Goal: Information Seeking & Learning: Check status

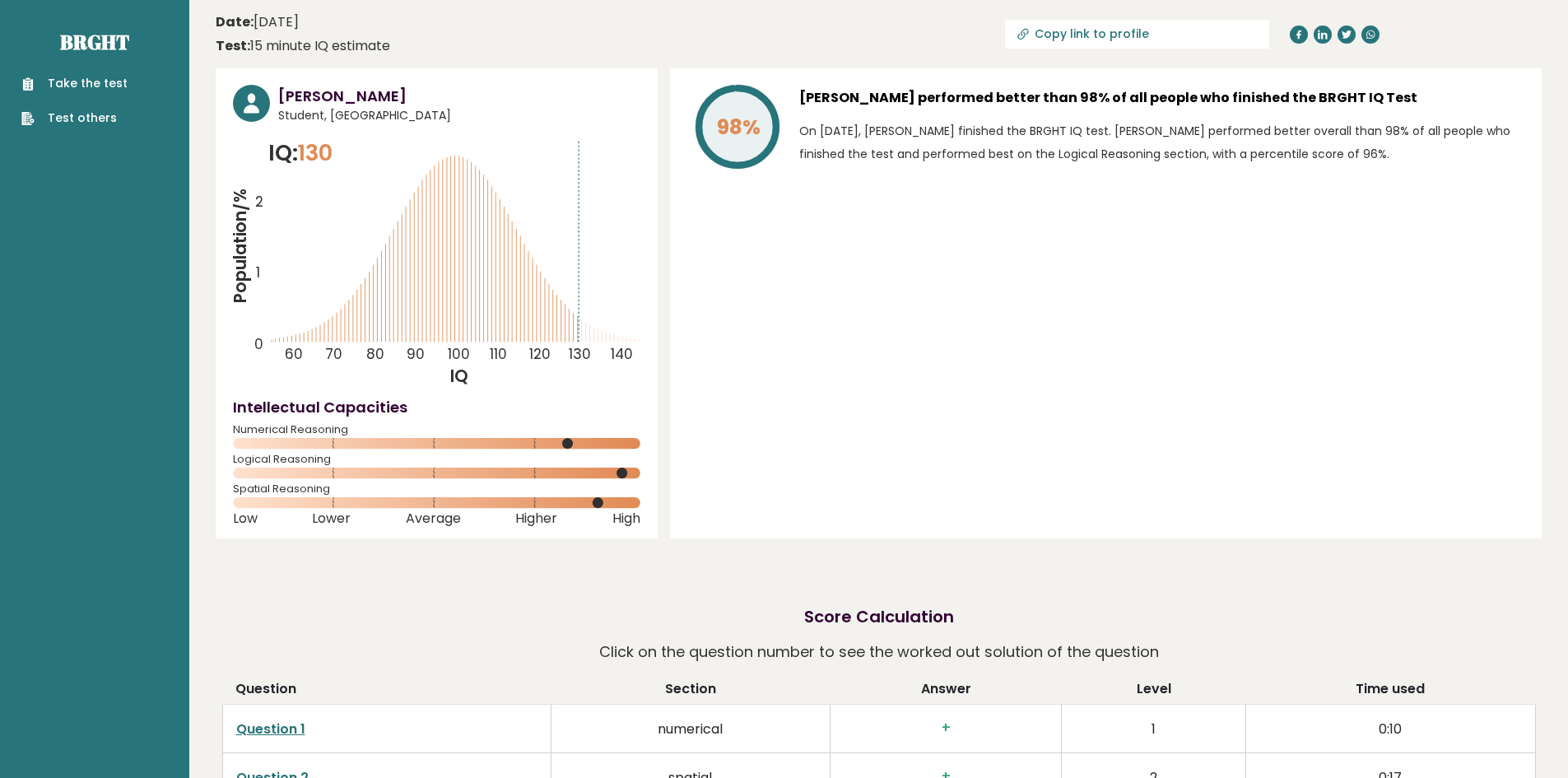
click at [800, 246] on div "98% [PERSON_NAME] performed better than 98% of all people who finished the BRGH…" at bounding box center [1106, 303] width 872 height 470
click at [834, 200] on div "98% [PERSON_NAME] performed better than 98% of all people who finished the BRGH…" at bounding box center [1106, 303] width 872 height 470
click at [843, 158] on p "On [DATE], [PERSON_NAME] finished the BRGHT IQ test. [PERSON_NAME] performed be…" at bounding box center [1162, 142] width 725 height 46
click at [907, 132] on p "On [DATE], [PERSON_NAME] finished the BRGHT IQ test. [PERSON_NAME] performed be…" at bounding box center [1162, 142] width 725 height 46
click at [910, 112] on div "[PERSON_NAME] performed better than 98% of all people who finished the BRGHT IQ…" at bounding box center [1162, 130] width 725 height 91
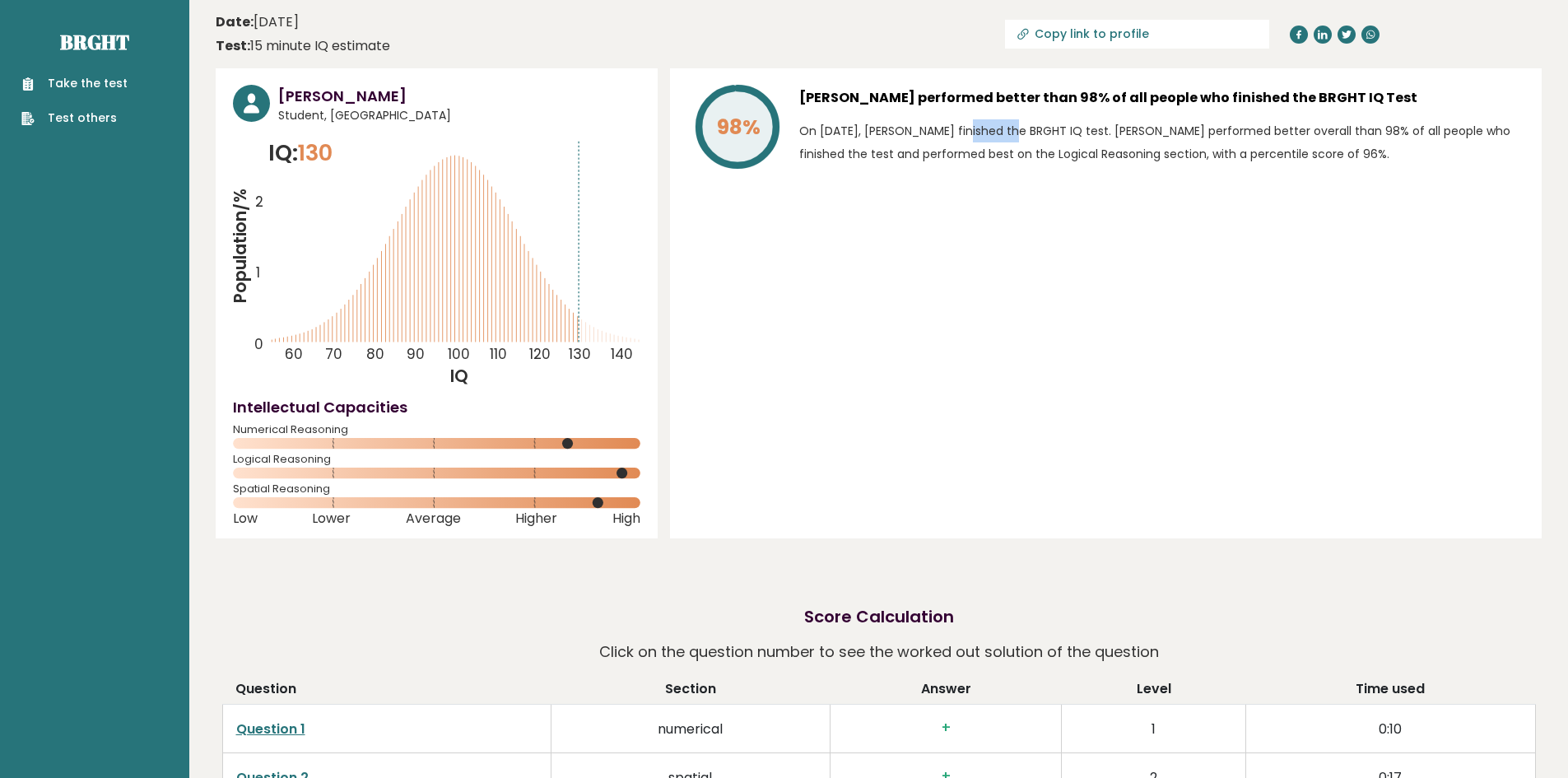
click at [910, 112] on div "[PERSON_NAME] performed better than 98% of all people who finished the BRGHT IQ…" at bounding box center [1162, 130] width 725 height 91
click at [872, 136] on p "On [DATE], [PERSON_NAME] finished the BRGHT IQ test. [PERSON_NAME] performed be…" at bounding box center [1162, 142] width 725 height 46
click at [845, 183] on div "98% [PERSON_NAME] performed better than 98% of all people who finished the BRGH…" at bounding box center [1106, 303] width 872 height 470
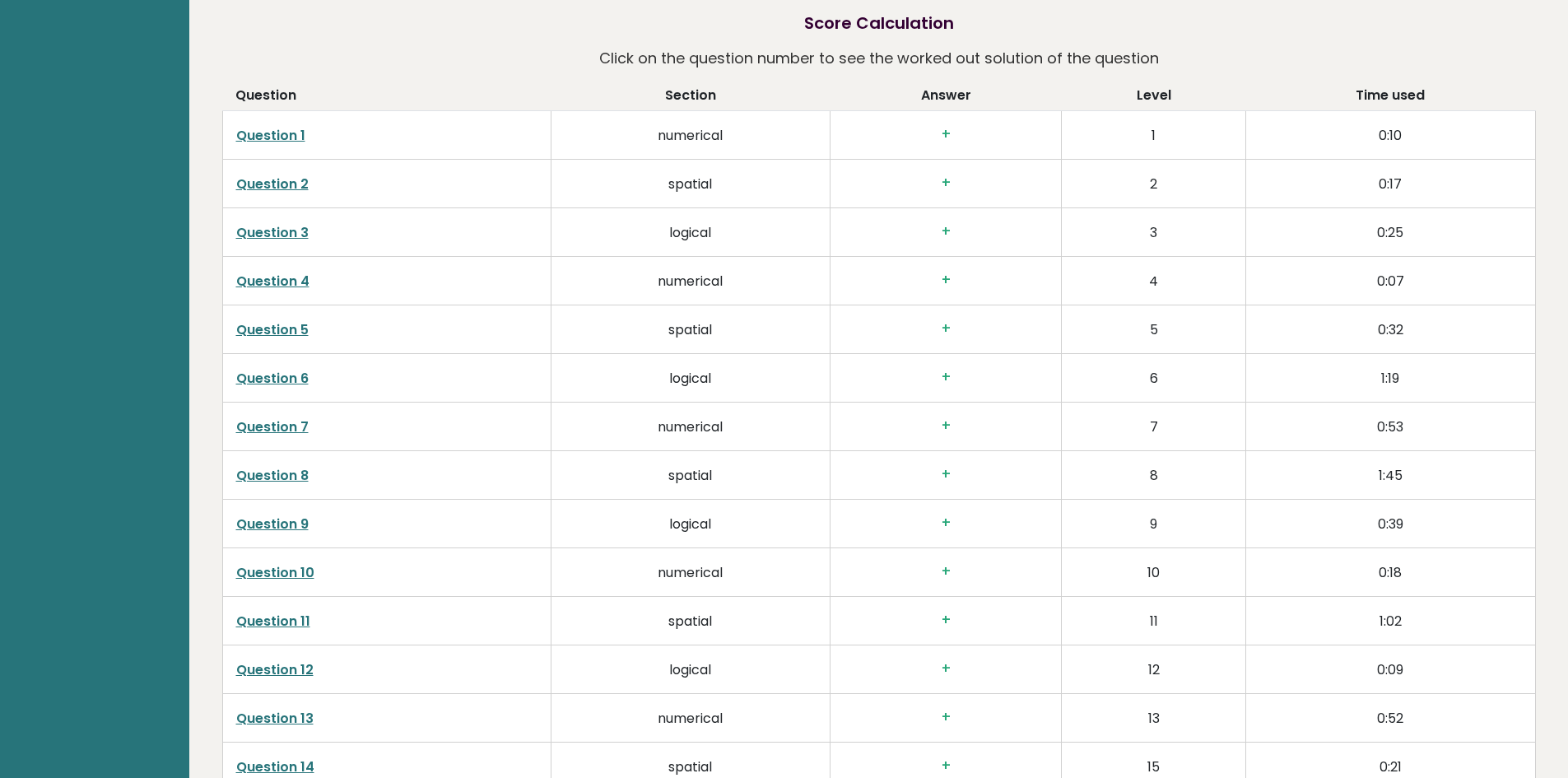
scroll to position [2202, 0]
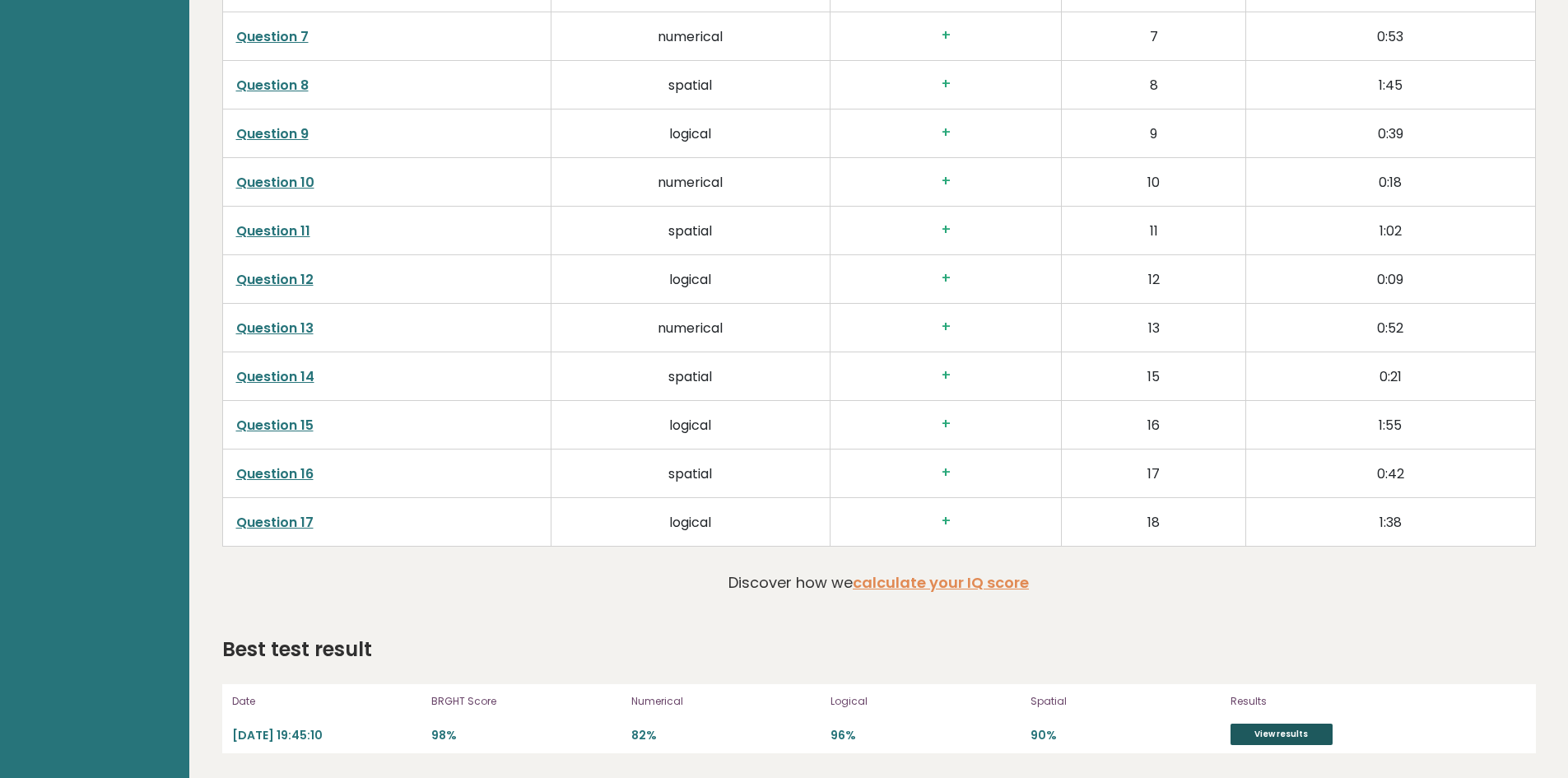
click at [1292, 737] on link "View results" at bounding box center [1282, 734] width 102 height 22
click at [964, 592] on link "calculate your IQ score" at bounding box center [941, 583] width 176 height 21
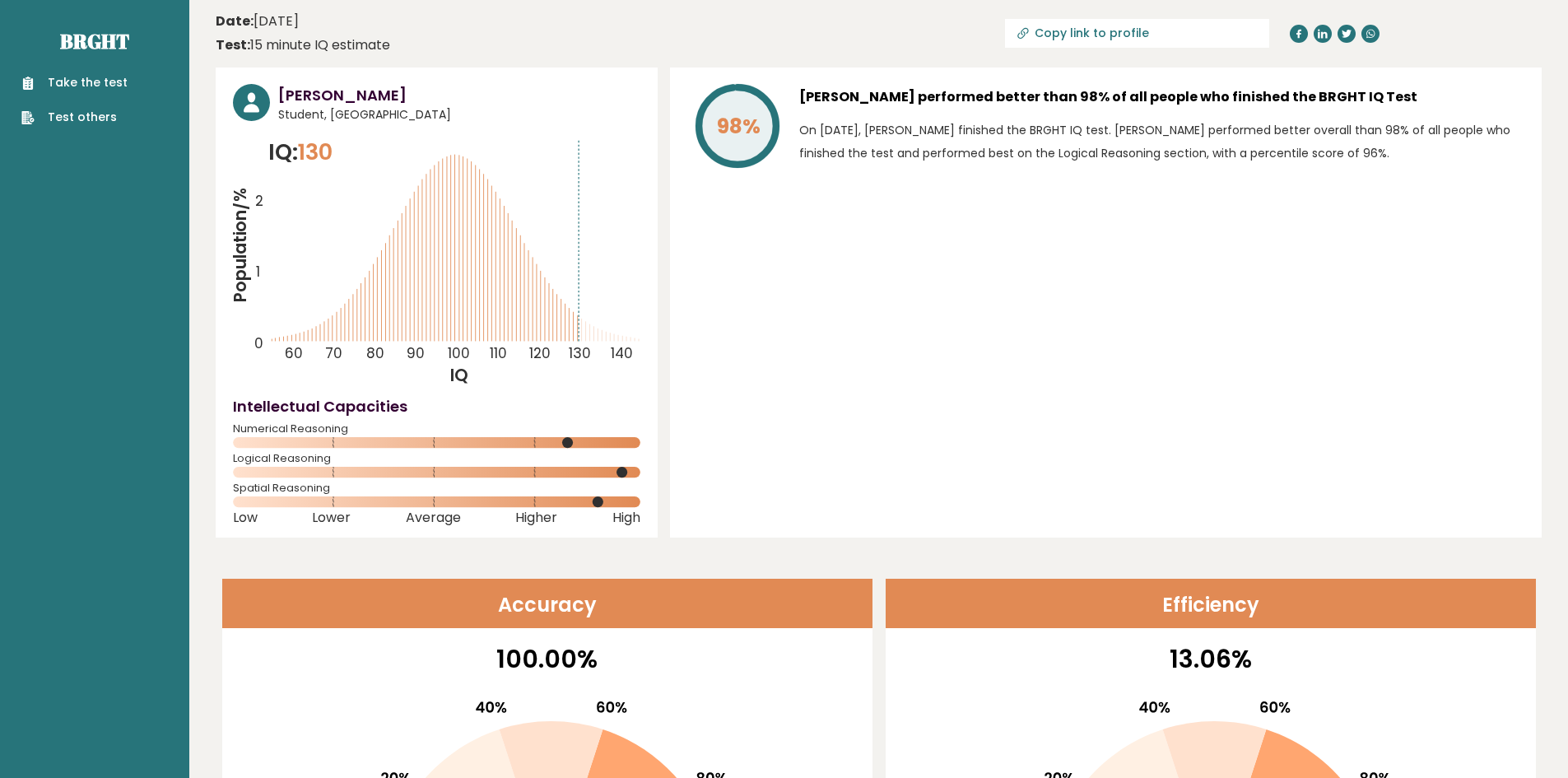
scroll to position [0, 0]
click at [118, 38] on link "Brght" at bounding box center [95, 41] width 70 height 26
drag, startPoint x: 34, startPoint y: 178, endPoint x: 138, endPoint y: 89, distance: 136.9
